Goal: Task Accomplishment & Management: Complete application form

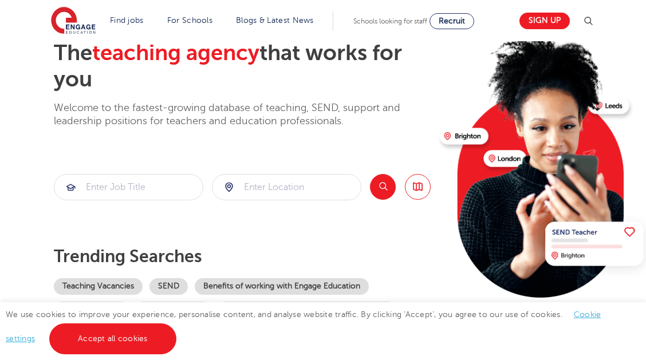
scroll to position [69, 0]
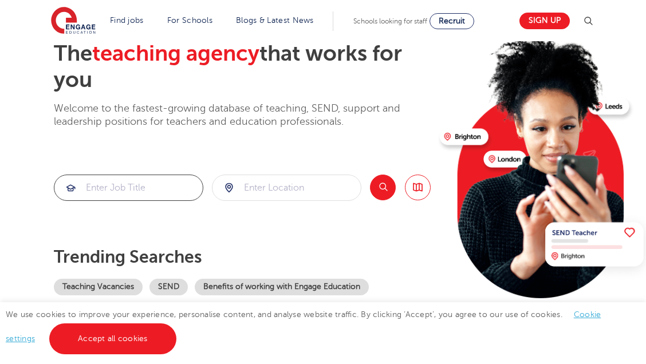
click at [109, 189] on input "search" at bounding box center [128, 187] width 148 height 25
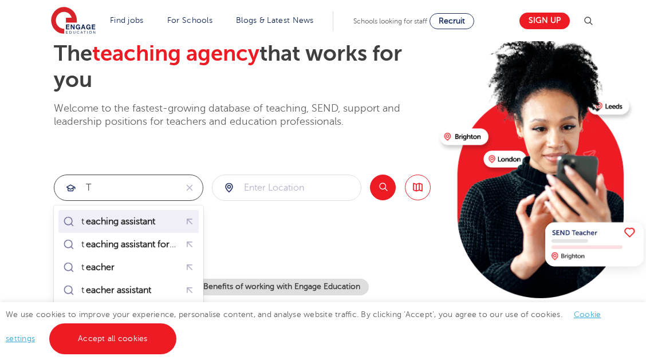
click at [150, 215] on div "t eaching assistant" at bounding box center [111, 222] width 101 height 16
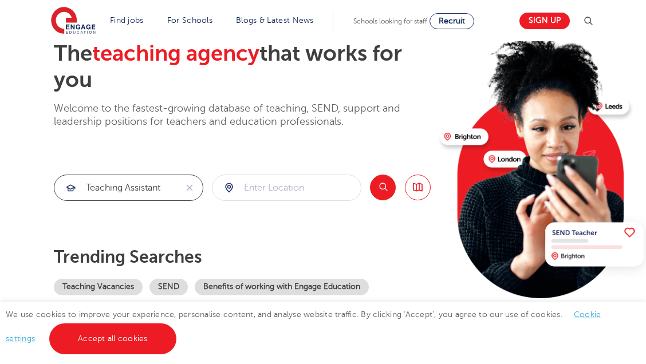
type input "teaching assistant"
click at [304, 189] on input "search" at bounding box center [286, 187] width 148 height 25
click at [369, 186] on section "teaching assistant cr2 8nz Search Browse all Jobs" at bounding box center [242, 188] width 377 height 26
click at [382, 187] on button "Search" at bounding box center [383, 188] width 26 height 26
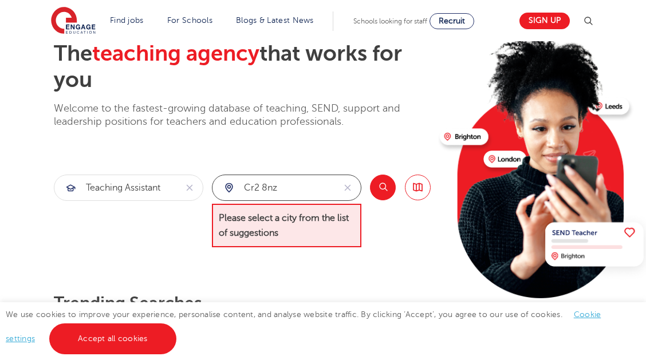
click at [274, 190] on input "cr2 8nz" at bounding box center [273, 187] width 122 height 25
click at [284, 189] on input "cr2 8nz" at bounding box center [273, 187] width 122 height 25
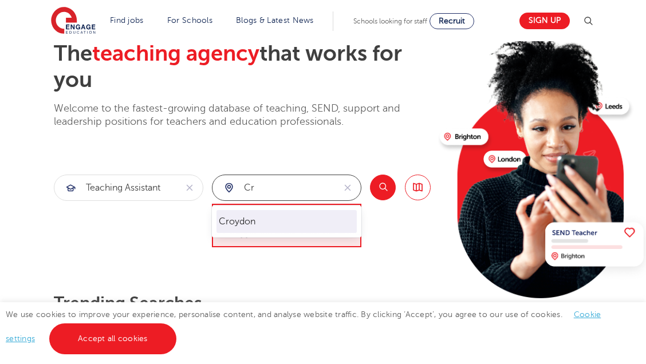
click at [234, 226] on li "Croydon" at bounding box center [287, 221] width 140 height 23
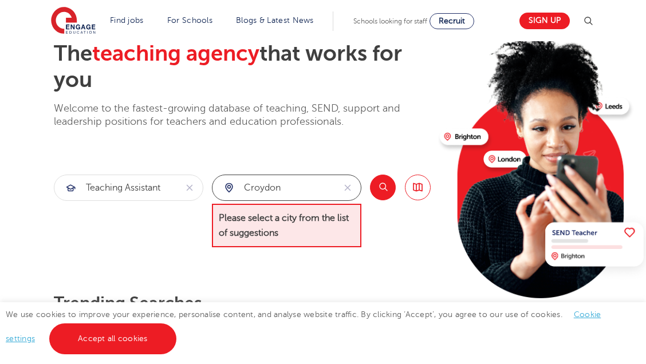
type input "Croydon"
click at [384, 191] on button "Search" at bounding box center [383, 188] width 26 height 26
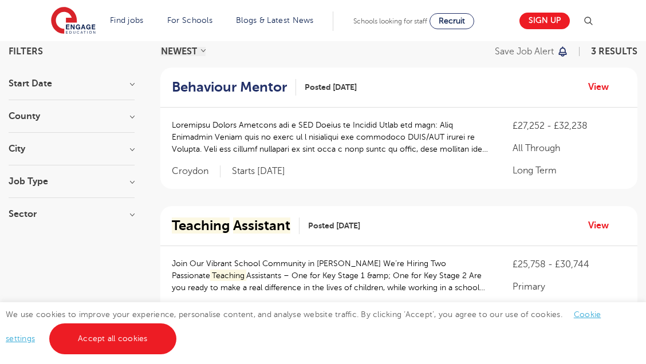
scroll to position [90, 0]
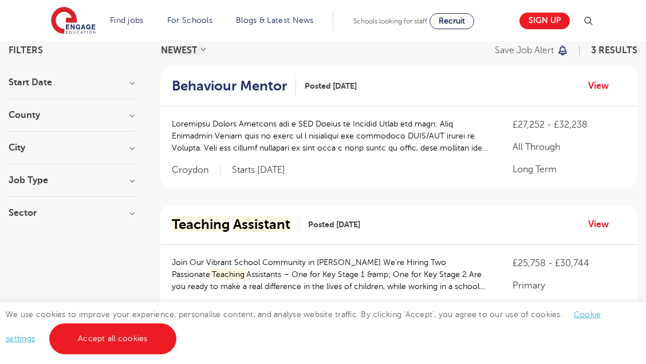
click at [34, 187] on div "Job Type Long Term 2 SEND 1" at bounding box center [72, 186] width 126 height 21
click at [132, 177] on h3 "Job Type" at bounding box center [72, 180] width 126 height 9
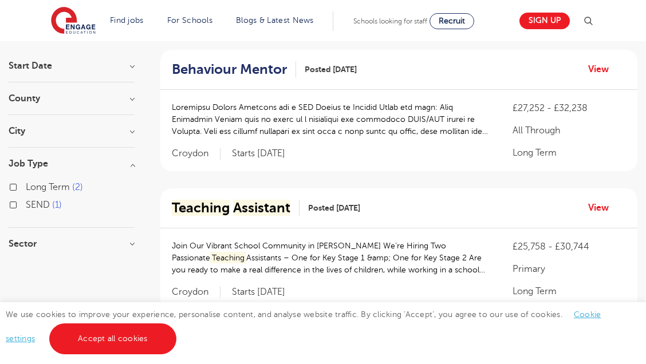
scroll to position [117, 0]
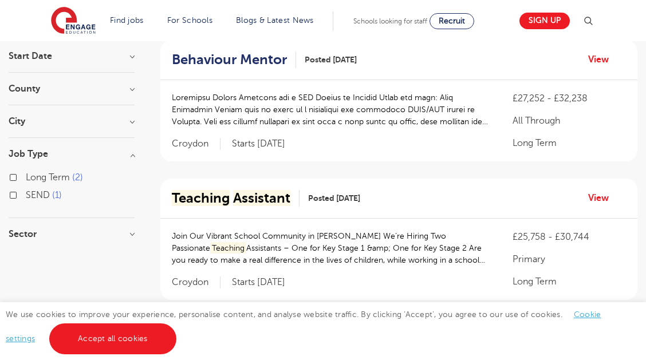
click at [420, 22] on span "Schools looking for staff" at bounding box center [390, 21] width 74 height 8
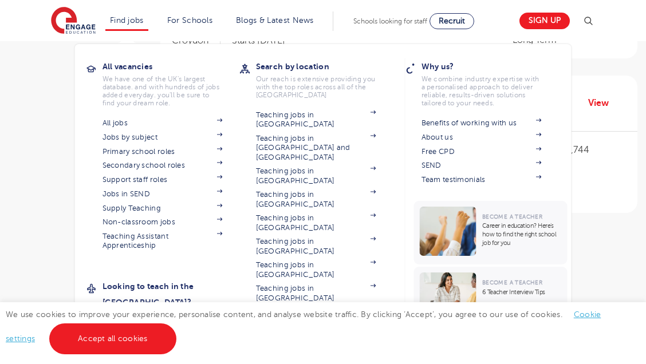
scroll to position [368, 0]
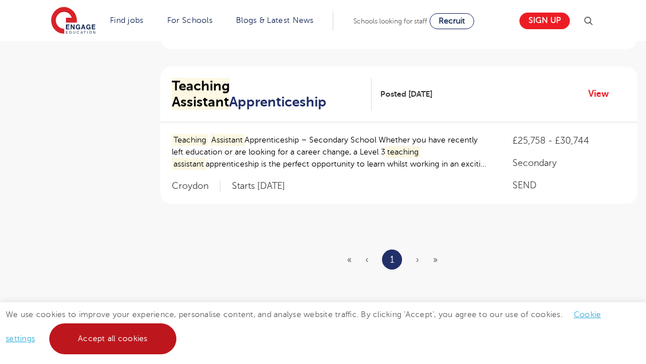
click at [115, 329] on link "Accept all cookies" at bounding box center [112, 339] width 127 height 31
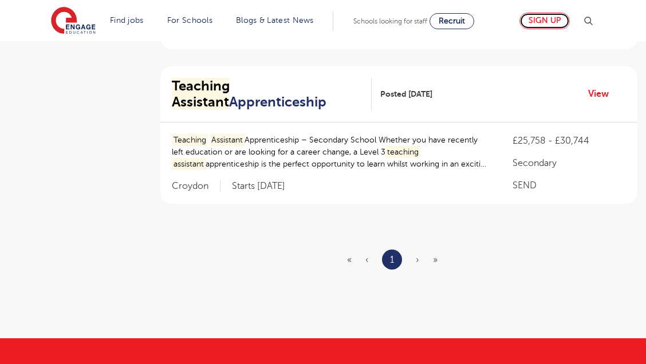
click at [555, 18] on link "Sign up" at bounding box center [544, 21] width 50 height 17
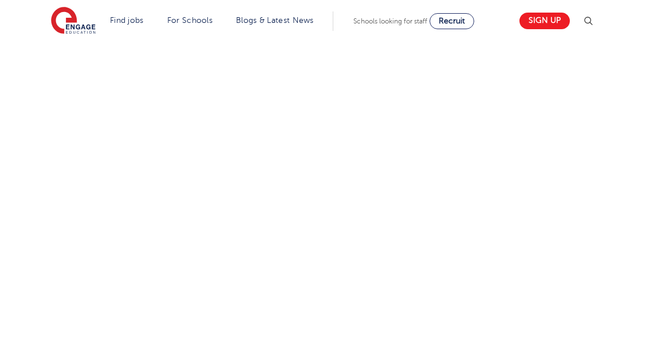
scroll to position [730, 0]
click at [474, 63] on div "Let us know more about you!" at bounding box center [323, 11] width 556 height 608
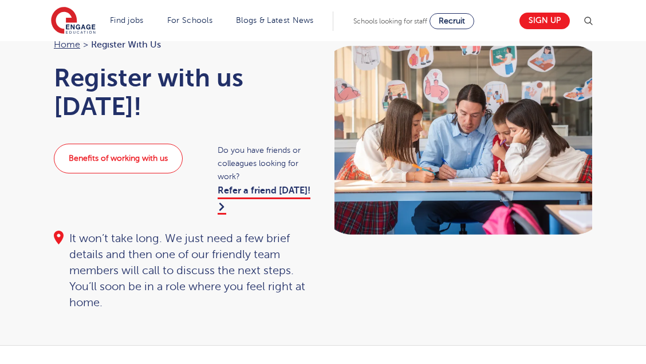
scroll to position [0, 0]
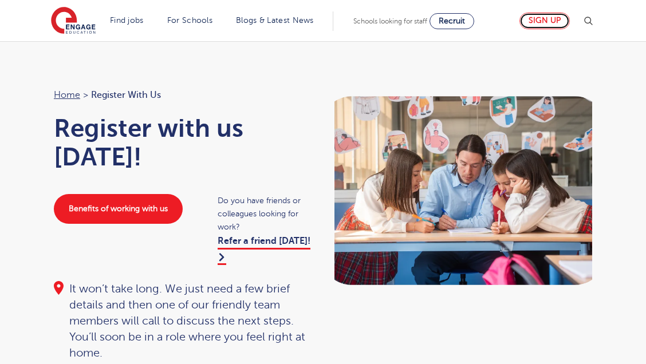
click at [530, 20] on link "Sign up" at bounding box center [544, 21] width 50 height 17
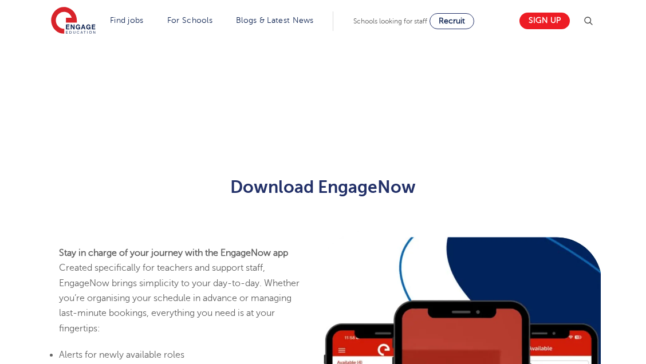
scroll to position [149, 0]
